Goal: Information Seeking & Learning: Understand process/instructions

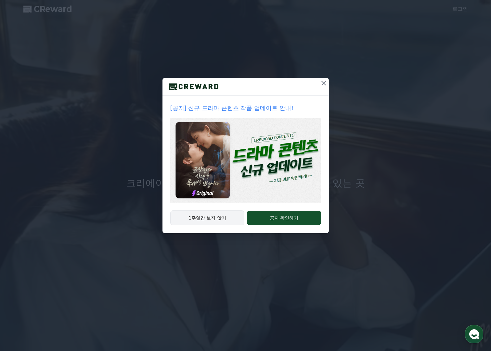
click at [234, 214] on button "1주일간 보지 않기" at bounding box center [207, 218] width 74 height 15
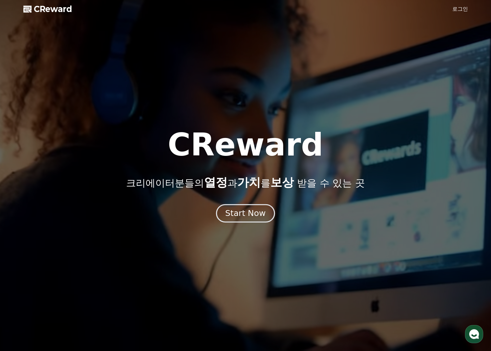
click at [244, 212] on div "Start Now" at bounding box center [245, 213] width 40 height 11
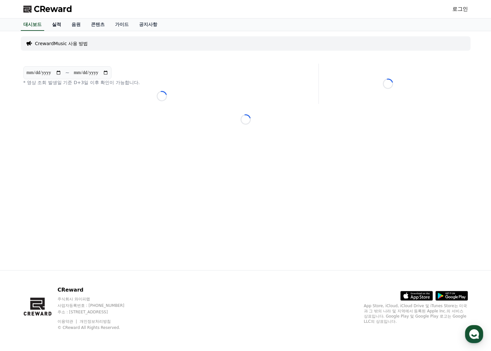
click at [56, 27] on link "실적" at bounding box center [56, 25] width 19 height 12
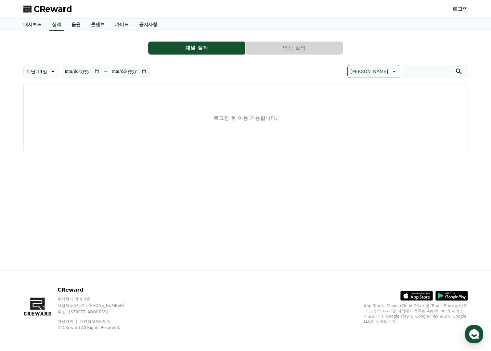
click at [71, 27] on link "음원" at bounding box center [75, 25] width 19 height 12
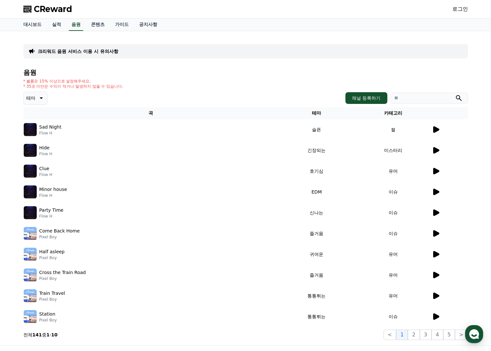
click at [437, 129] on icon at bounding box center [436, 129] width 6 height 6
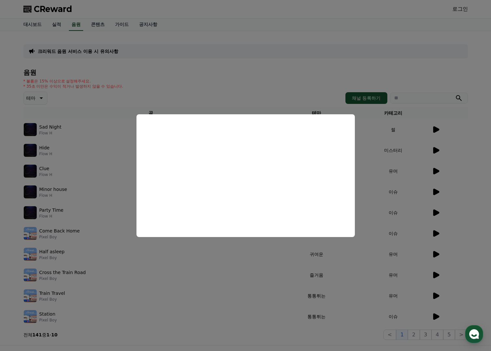
click at [383, 214] on button "close modal" at bounding box center [245, 175] width 491 height 351
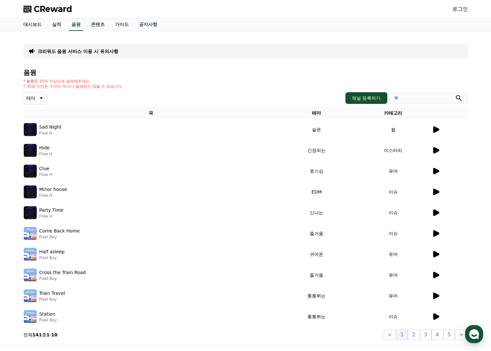
click at [84, 130] on div "Sad Night Flow H" at bounding box center [151, 129] width 254 height 13
click at [42, 125] on p "Sad Night" at bounding box center [50, 127] width 22 height 7
click at [435, 127] on icon at bounding box center [436, 129] width 6 height 6
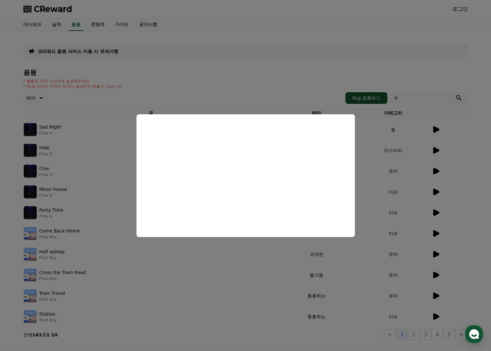
click at [373, 148] on button "close modal" at bounding box center [245, 175] width 491 height 351
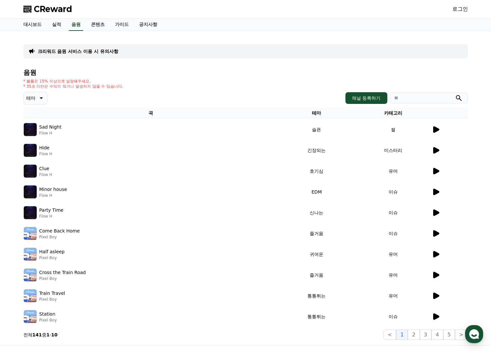
drag, startPoint x: 27, startPoint y: 87, endPoint x: 127, endPoint y: 83, distance: 99.9
click at [127, 83] on div "* 볼륨은 15% 이상으로 설정해주세요. * 35초 미만은 수익이 적거나 발생하지 않을 수 있습니다." at bounding box center [245, 84] width 445 height 10
drag, startPoint x: 112, startPoint y: 100, endPoint x: 70, endPoint y: 101, distance: 42.2
click at [111, 100] on div "테마 채널 등록하기" at bounding box center [245, 98] width 445 height 13
click at [43, 97] on icon at bounding box center [41, 98] width 8 height 8
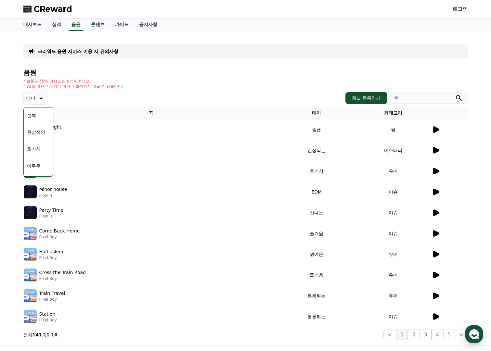
click at [43, 97] on icon at bounding box center [41, 98] width 8 height 8
click at [201, 83] on div "* 볼륨은 15% 이상으로 설정해주세요. * 35초 미만은 수익이 적거나 발생하지 않을 수 있습니다." at bounding box center [245, 84] width 445 height 10
click at [122, 22] on link "가이드" at bounding box center [122, 25] width 24 height 12
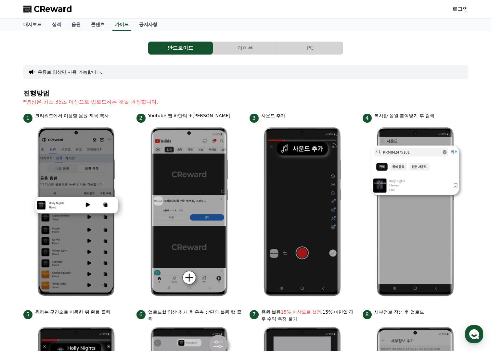
drag, startPoint x: 62, startPoint y: 102, endPoint x: 133, endPoint y: 101, distance: 71.2
click at [133, 101] on p "*영상은 최소 35초 이상으로 업로드하는 것을 권장합니다." at bounding box center [245, 102] width 445 height 8
click at [159, 107] on section "진행방법 *영상은 최소 35초 이상으로 업로드하는 것을 권장합니다." at bounding box center [245, 101] width 445 height 23
click at [153, 26] on link "공지사항" at bounding box center [148, 25] width 29 height 12
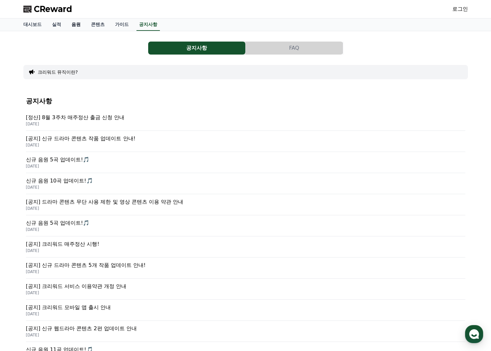
click at [76, 29] on link "음원" at bounding box center [75, 25] width 19 height 12
